Goal: Information Seeking & Learning: Find specific fact

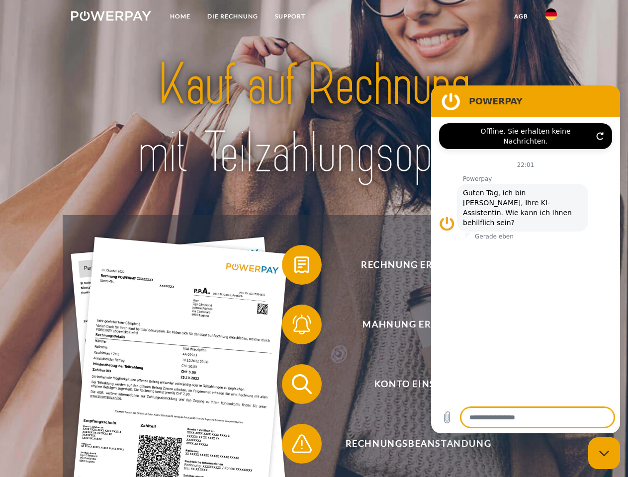
click at [111, 17] on img at bounding box center [111, 16] width 80 height 10
click at [551, 17] on img at bounding box center [551, 14] width 12 height 12
click at [520, 16] on link "agb" at bounding box center [520, 16] width 31 height 18
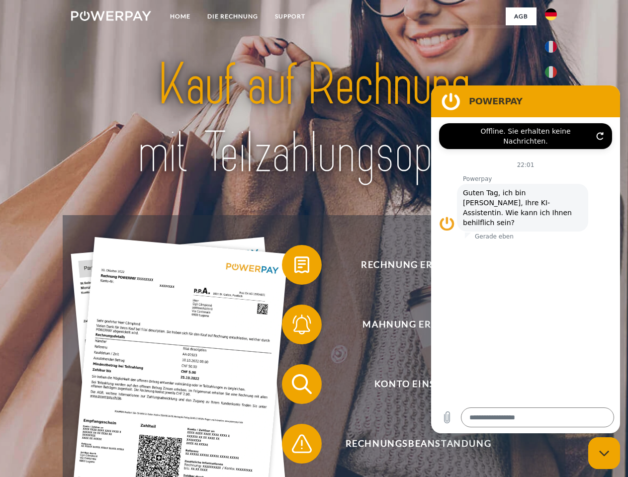
click at [294, 267] on span at bounding box center [287, 265] width 50 height 50
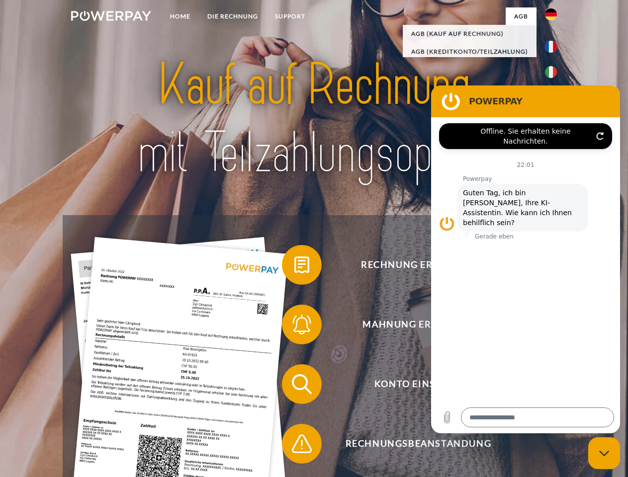
click at [294, 327] on div "Rechnung erhalten? Mahnung erhalten? Konto einsehen" at bounding box center [314, 414] width 502 height 398
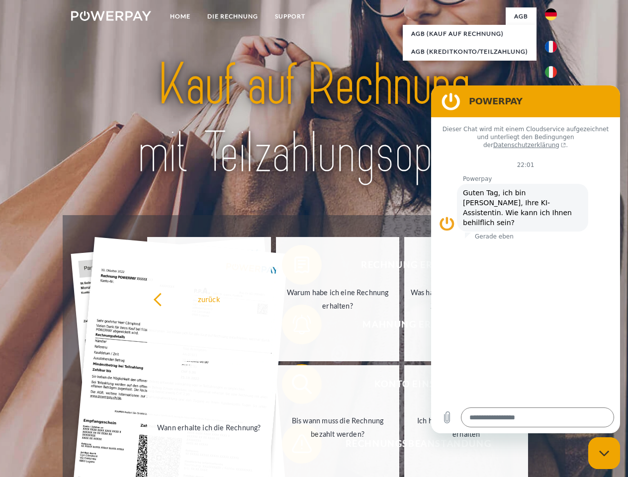
click at [294, 386] on link "Bis wann muss die Rechnung bezahlt werden?" at bounding box center [338, 427] width 124 height 124
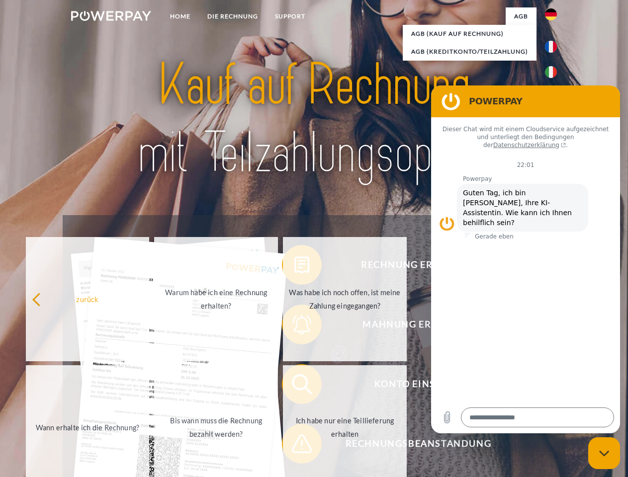
click at [294, 446] on span at bounding box center [287, 444] width 50 height 50
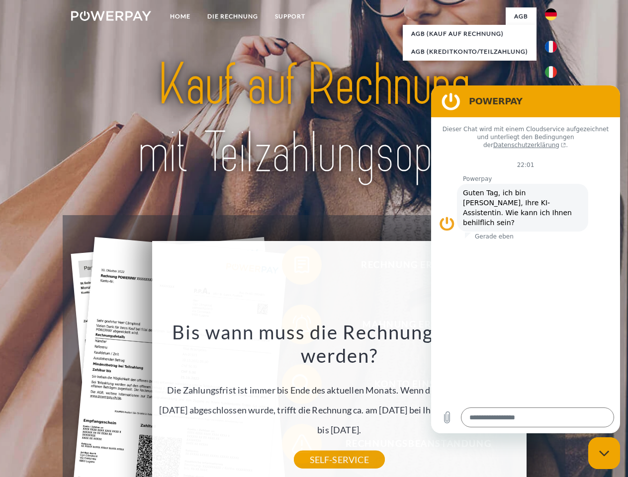
click at [604, 453] on icon "Messaging-Fenster schließen" at bounding box center [604, 453] width 10 height 6
type textarea "*"
